Goal: Contribute content

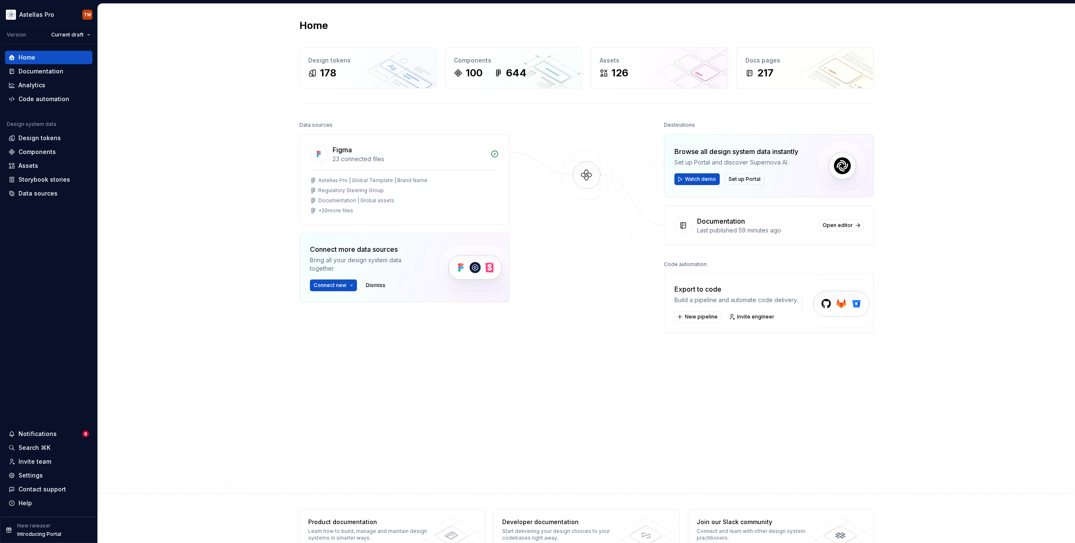
click at [218, 112] on div "Home Design tokens 178 Components 100 644 Assets 126 Docs pages 217 Data source…" at bounding box center [586, 249] width 977 height 490
click at [44, 14] on html "Astellas Pro TW Version Current draft Home Documentation Analytics Code automat…" at bounding box center [537, 271] width 1075 height 543
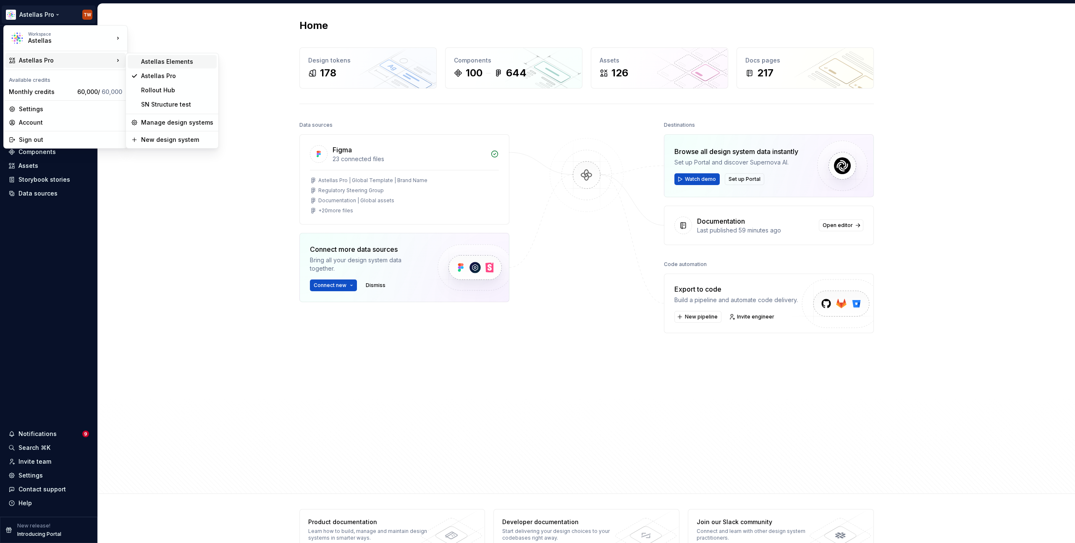
click at [168, 56] on div "Astellas Elements" at bounding box center [172, 61] width 89 height 13
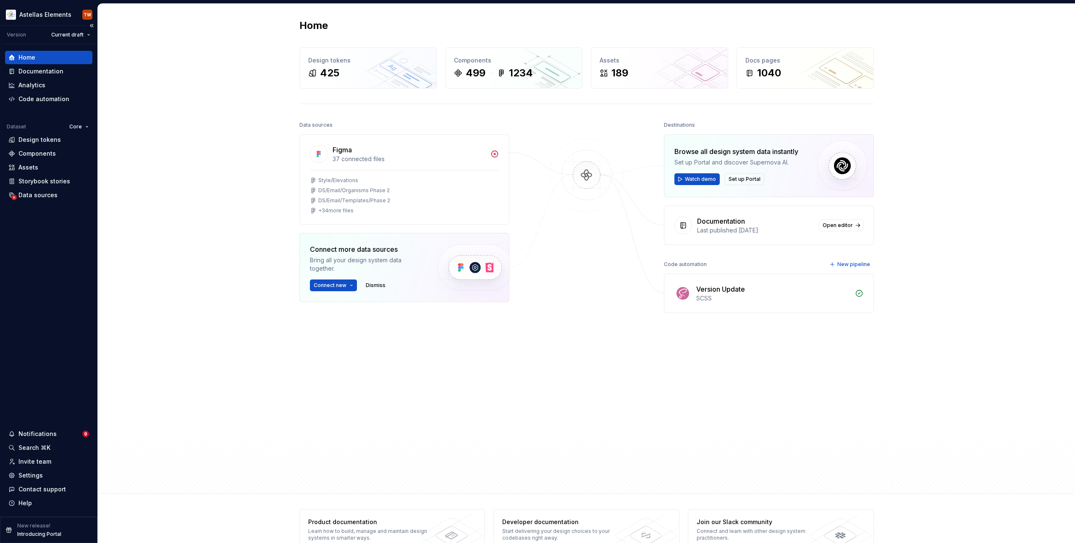
click at [54, 55] on div "Home" at bounding box center [48, 57] width 81 height 8
click at [44, 75] on div "Documentation" at bounding box center [40, 71] width 45 height 8
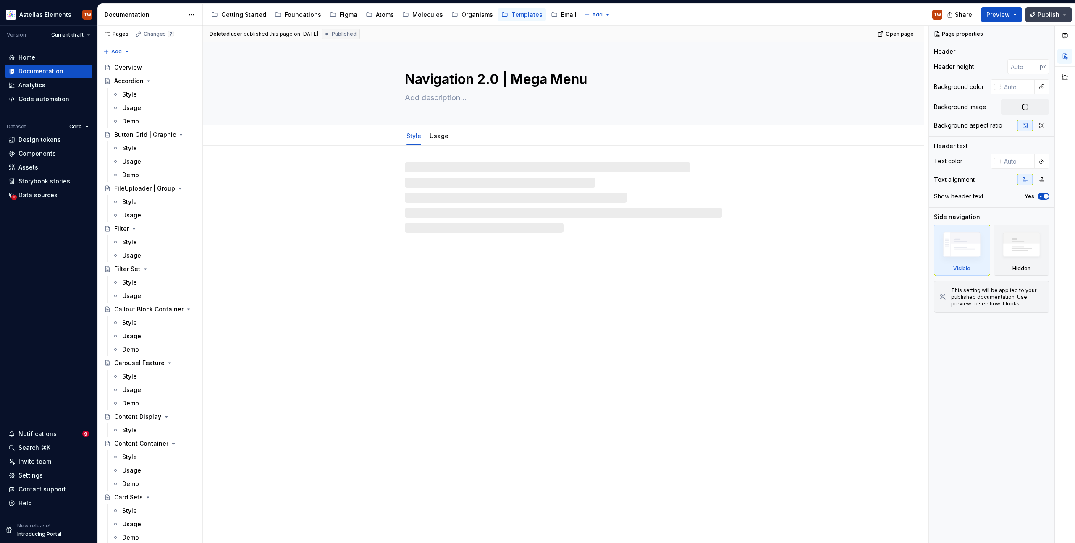
click at [1046, 17] on span "Publish" at bounding box center [1048, 14] width 22 height 8
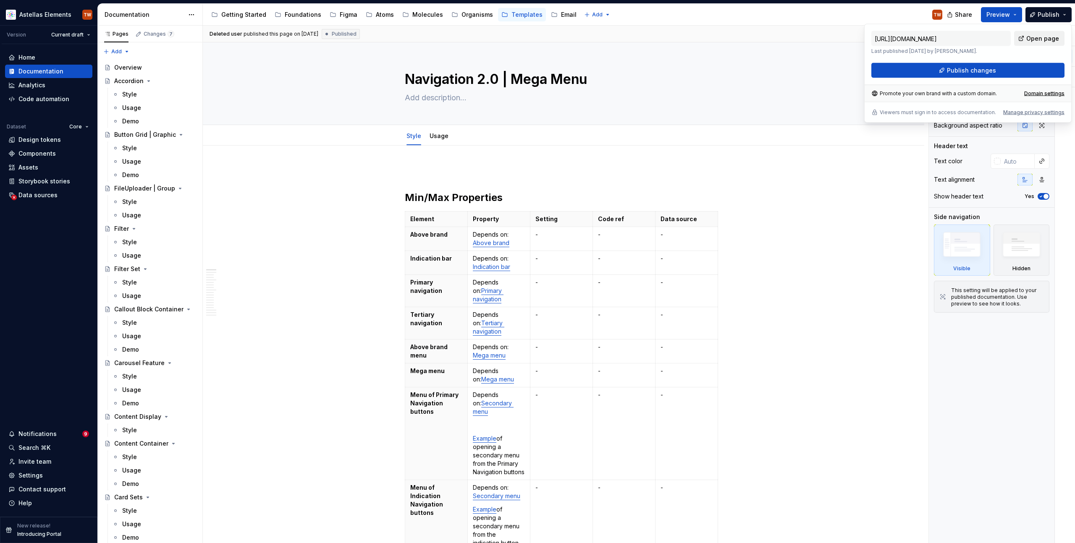
click at [1039, 39] on span "Open page" at bounding box center [1042, 38] width 33 height 8
type textarea "*"
